Goal: Transaction & Acquisition: Purchase product/service

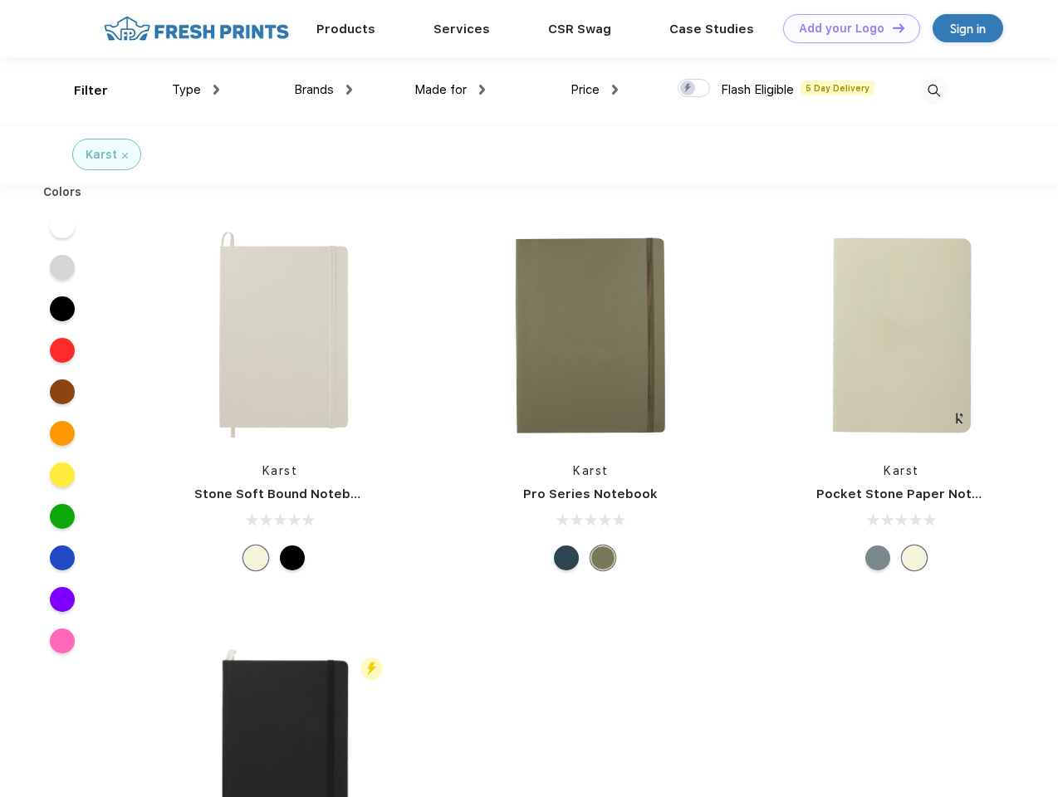
scroll to position [1, 0]
click at [846, 28] on link "Add your Logo Design Tool" at bounding box center [851, 28] width 137 height 29
click at [0, 0] on div "Design Tool" at bounding box center [0, 0] width 0 height 0
click at [891, 27] on link "Add your Logo Design Tool" at bounding box center [851, 28] width 137 height 29
click at [80, 91] on div "Filter" at bounding box center [91, 90] width 34 height 19
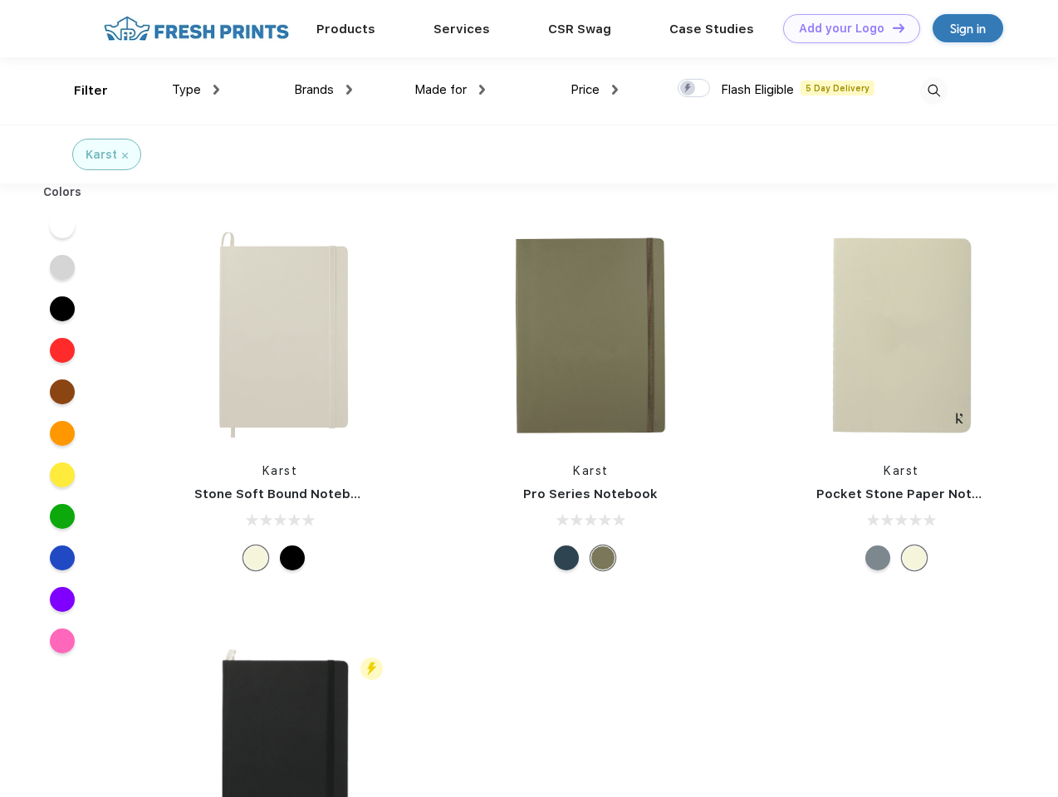
click at [196, 90] on span "Type" at bounding box center [186, 89] width 29 height 15
click at [323, 90] on span "Brands" at bounding box center [314, 89] width 40 height 15
click at [450, 90] on span "Made for" at bounding box center [440, 89] width 52 height 15
click at [595, 90] on span "Price" at bounding box center [585, 89] width 29 height 15
click at [694, 89] on div at bounding box center [694, 88] width 32 height 18
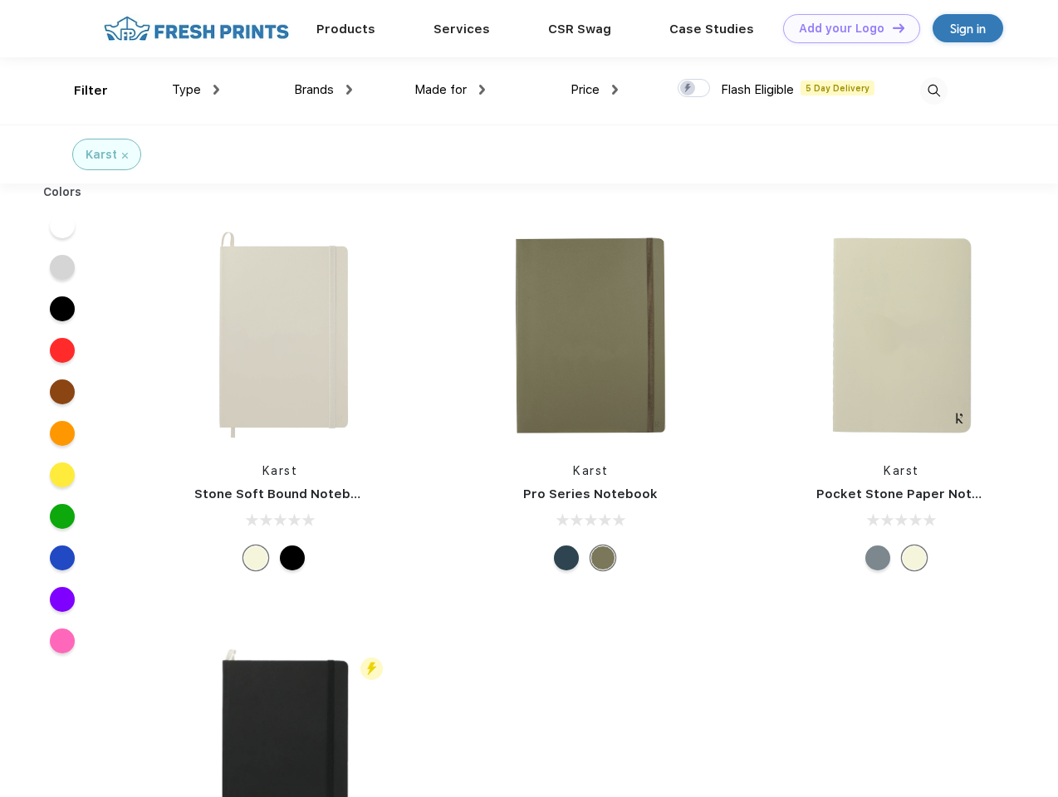
click at [689, 89] on input "checkbox" at bounding box center [683, 83] width 11 height 11
click at [934, 91] on img at bounding box center [933, 90] width 27 height 27
